Goal: Task Accomplishment & Management: Manage account settings

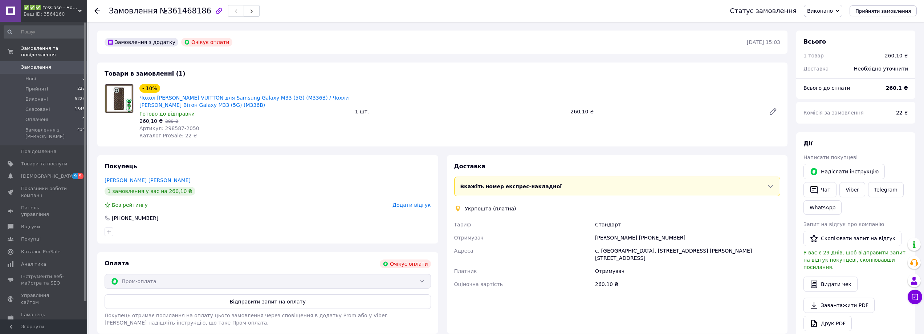
scroll to position [1017, 0]
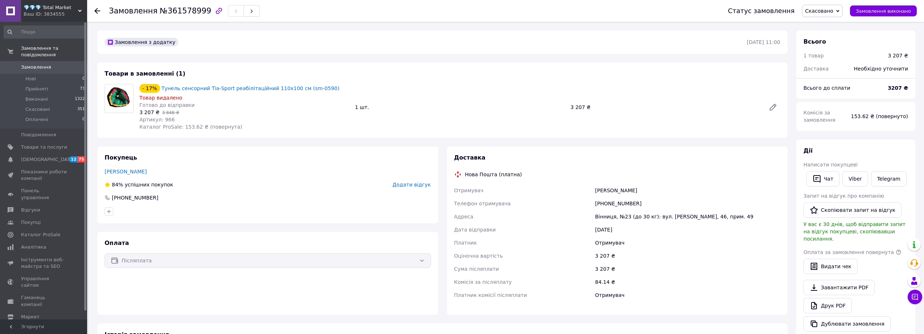
click at [40, 64] on span "Замовлення" at bounding box center [36, 67] width 30 height 7
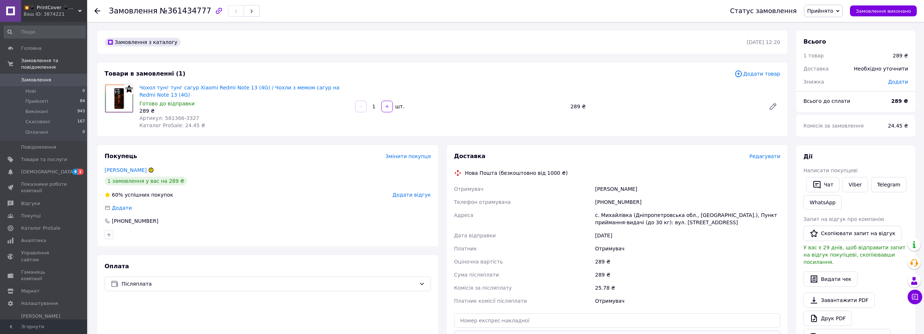
click at [819, 12] on span "Прийнято" at bounding box center [820, 11] width 26 height 6
click at [827, 38] on li "Скасовано" at bounding box center [823, 36] width 38 height 11
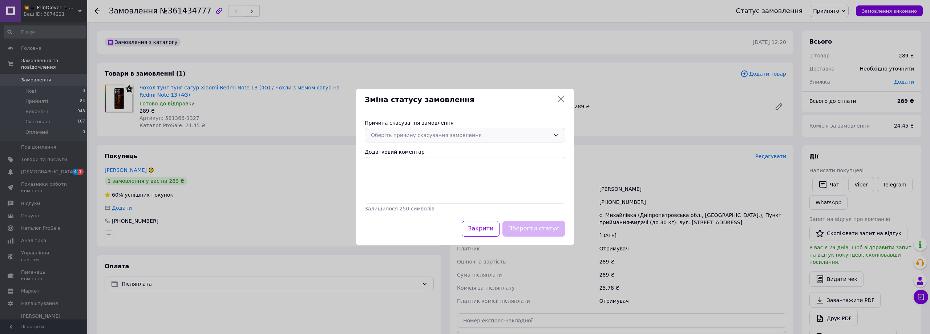
click at [427, 135] on div "Оберіть причину скасування замовлення" at bounding box center [460, 135] width 179 height 8
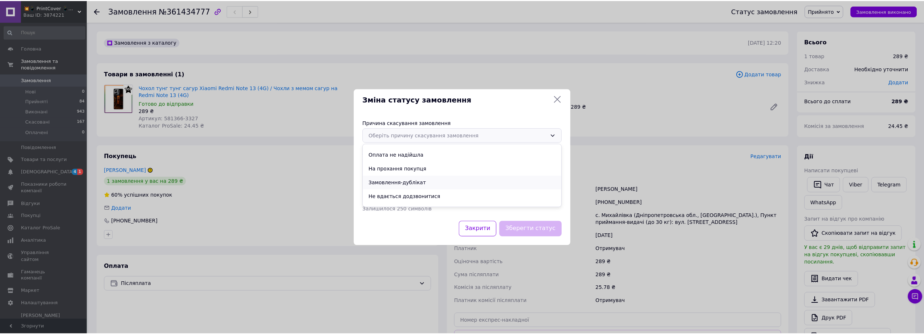
scroll to position [34, 0]
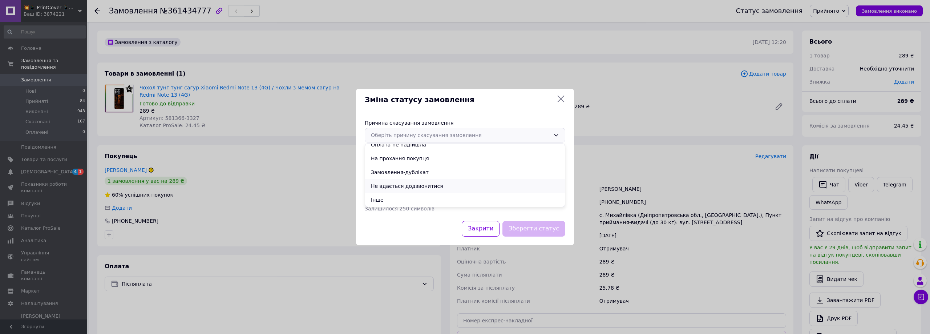
click at [435, 184] on li "Не вдається додзвонитися" at bounding box center [465, 186] width 200 height 14
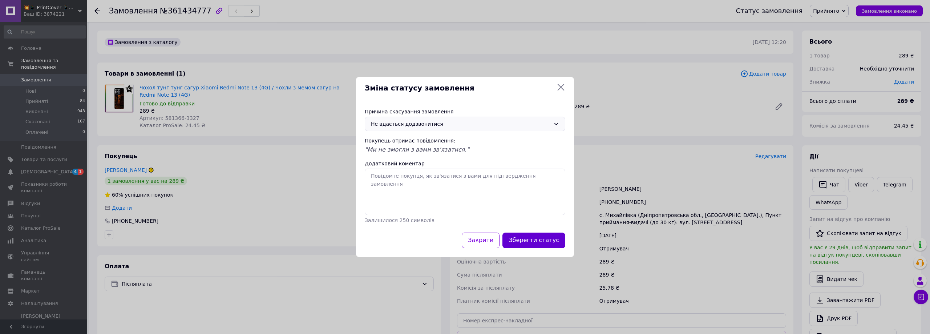
click at [550, 242] on button "Зберегти статус" at bounding box center [533, 240] width 63 height 16
